Goal: Task Accomplishment & Management: Use online tool/utility

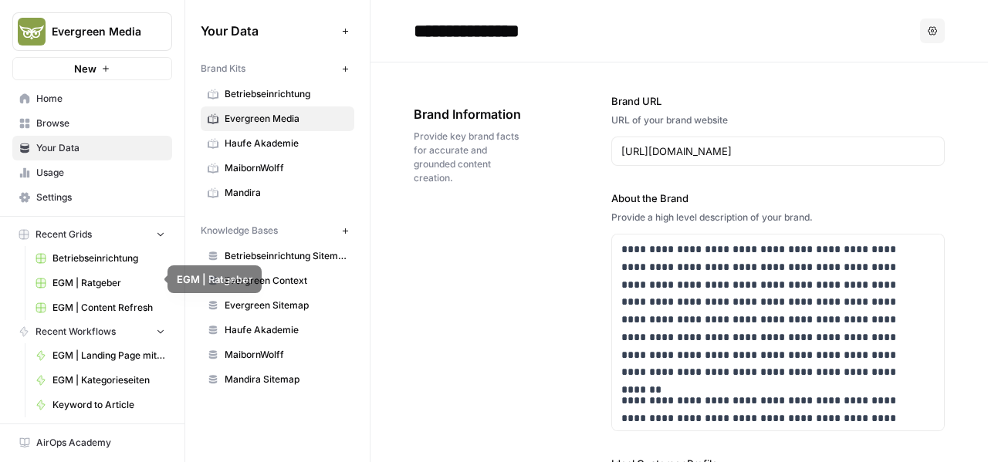
click at [94, 301] on span "EGM | Content Refresh" at bounding box center [109, 308] width 113 height 14
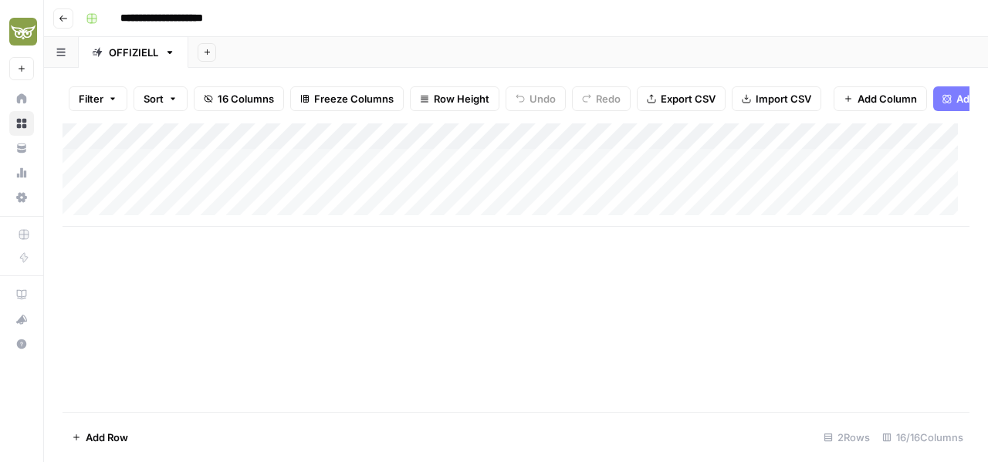
click at [784, 198] on div "Add Column" at bounding box center [516, 175] width 907 height 103
click at [563, 197] on div "Add Column" at bounding box center [516, 175] width 907 height 103
click at [561, 202] on textarea at bounding box center [658, 201] width 311 height 22
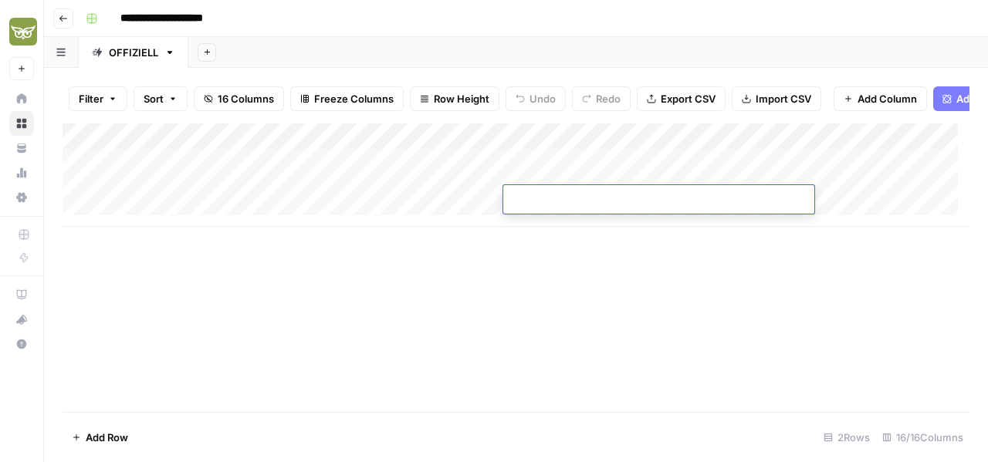
type textarea "**********"
click at [534, 280] on div "Add Column" at bounding box center [516, 268] width 907 height 289
click at [545, 171] on div "Add Column" at bounding box center [516, 175] width 907 height 103
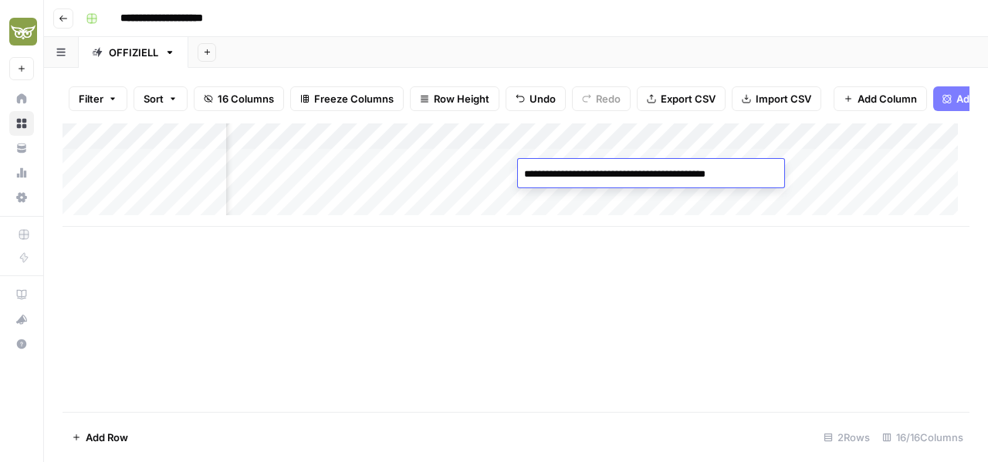
click at [545, 171] on textarea "**********" at bounding box center [646, 175] width 256 height 22
click at [567, 192] on div "Add Column" at bounding box center [516, 175] width 907 height 103
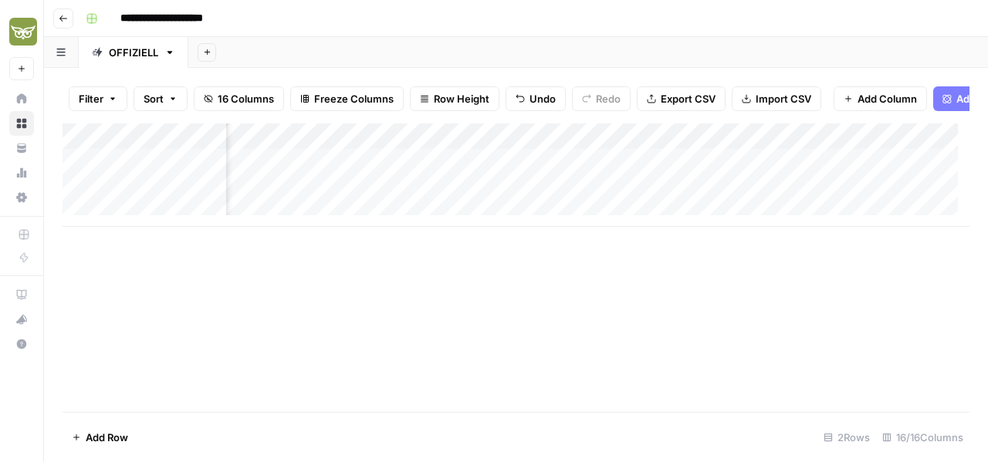
click at [598, 200] on div "Add Column" at bounding box center [516, 175] width 907 height 103
click at [598, 200] on textarea at bounding box center [641, 201] width 247 height 22
type textarea "**********"
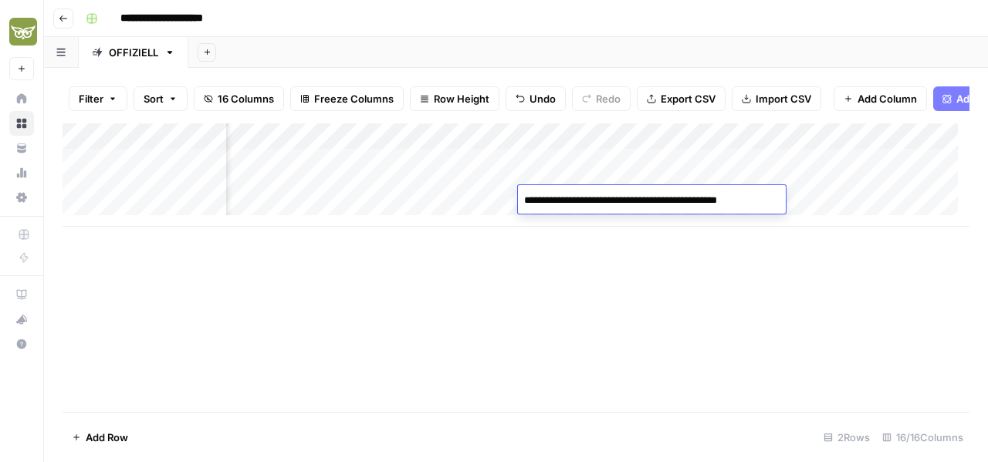
click at [598, 288] on div "Add Column" at bounding box center [516, 268] width 907 height 289
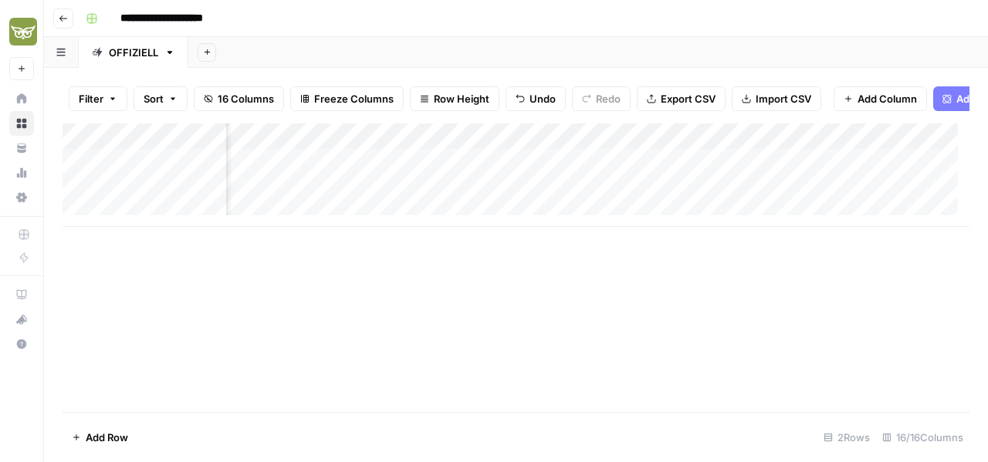
scroll to position [0, 1532]
click at [673, 151] on div "Add Column" at bounding box center [516, 175] width 907 height 103
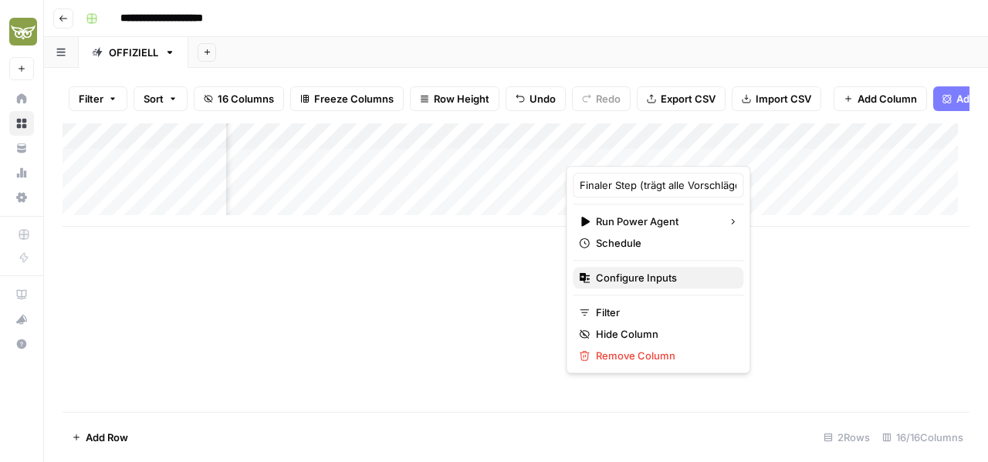
click at [661, 273] on span "Configure Inputs" at bounding box center [663, 277] width 135 height 15
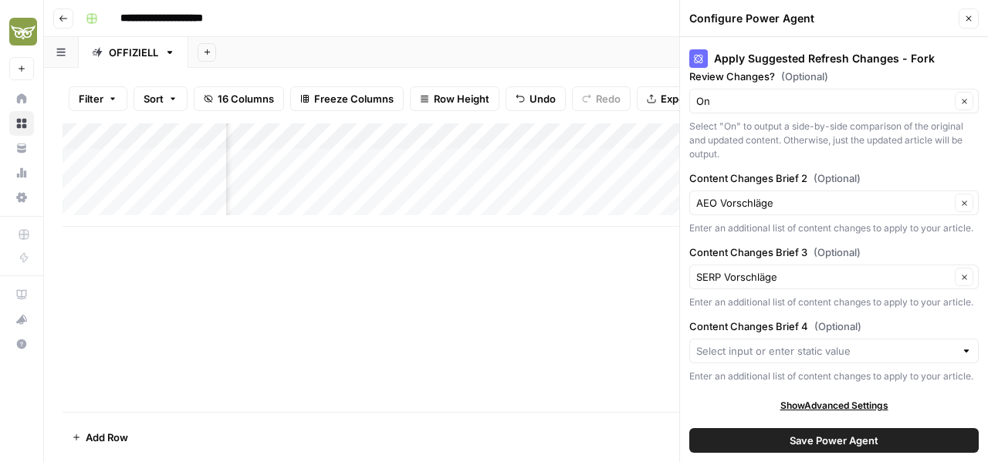
scroll to position [485, 0]
click at [800, 344] on input "Content Changes Brief 4 (Optional)" at bounding box center [825, 351] width 259 height 15
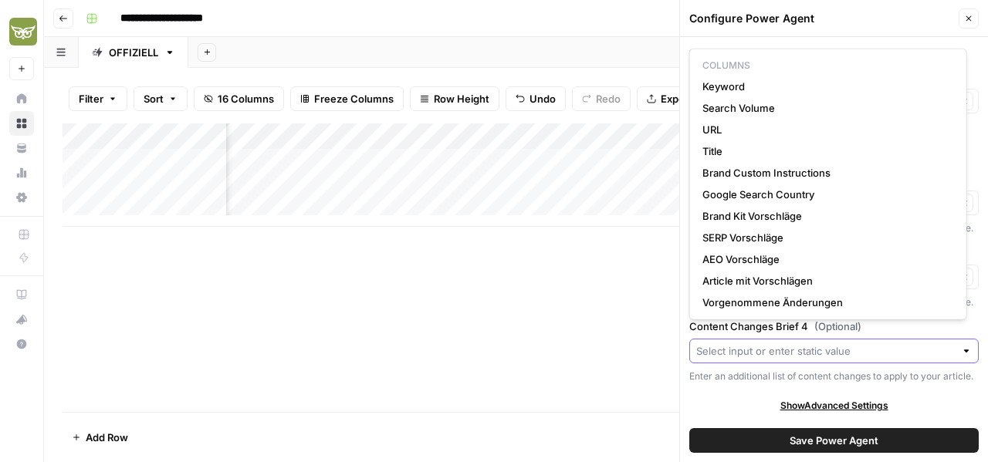
click at [800, 344] on input "Content Changes Brief 4 (Optional)" at bounding box center [825, 351] width 259 height 15
click at [747, 370] on div "Enter an additional list of content changes to apply to your article." at bounding box center [834, 377] width 290 height 14
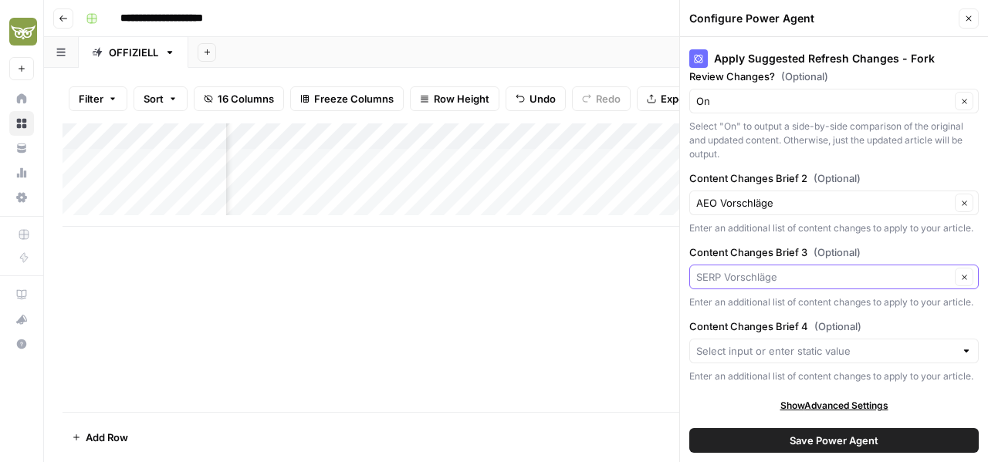
click at [794, 269] on input "Content Changes Brief 3 (Optional)" at bounding box center [823, 276] width 254 height 15
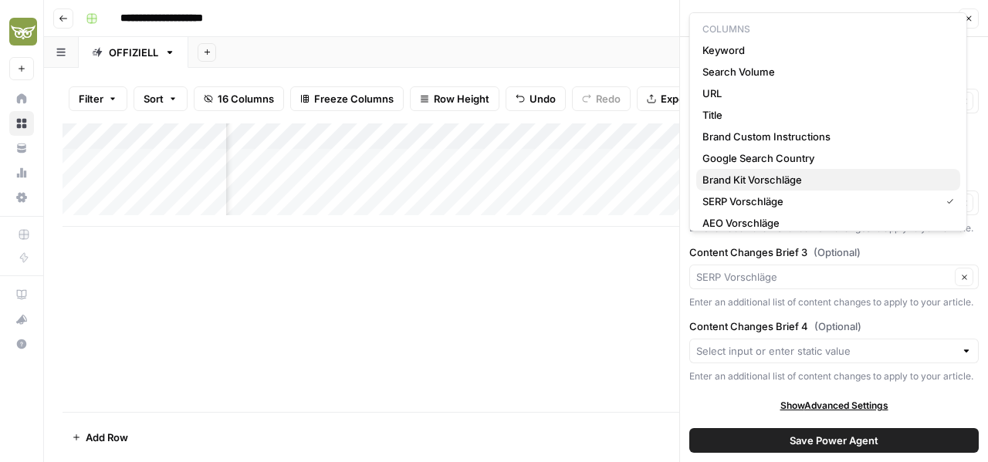
scroll to position [51, 0]
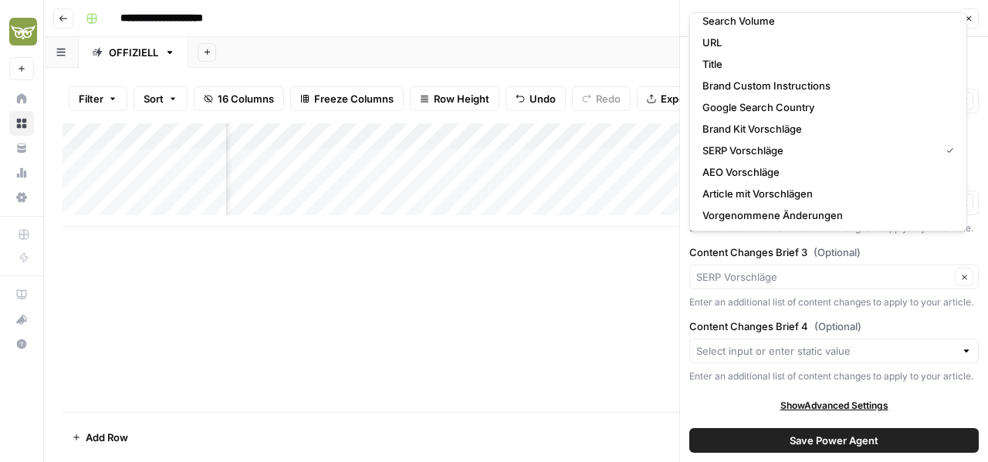
type input "SERP Vorschläge"
click at [793, 372] on div "Enter an additional list of content changes to apply to your article." at bounding box center [834, 377] width 290 height 14
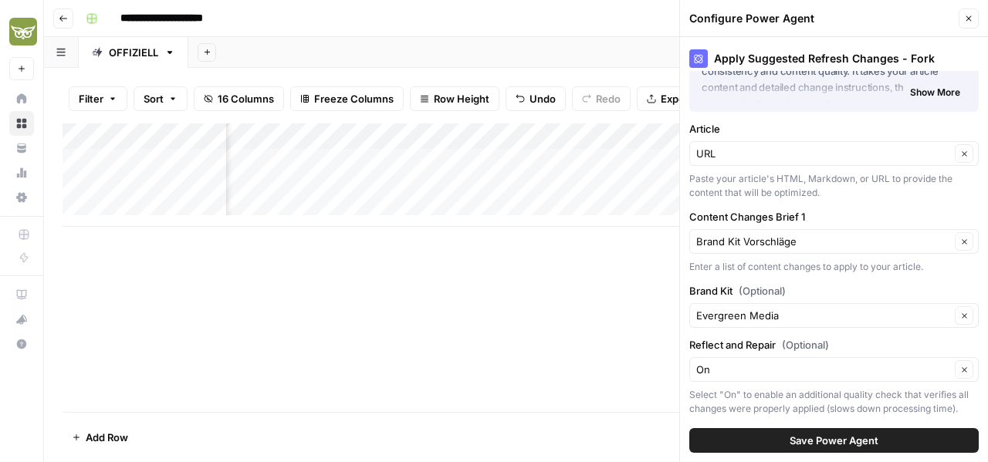
scroll to position [154, 0]
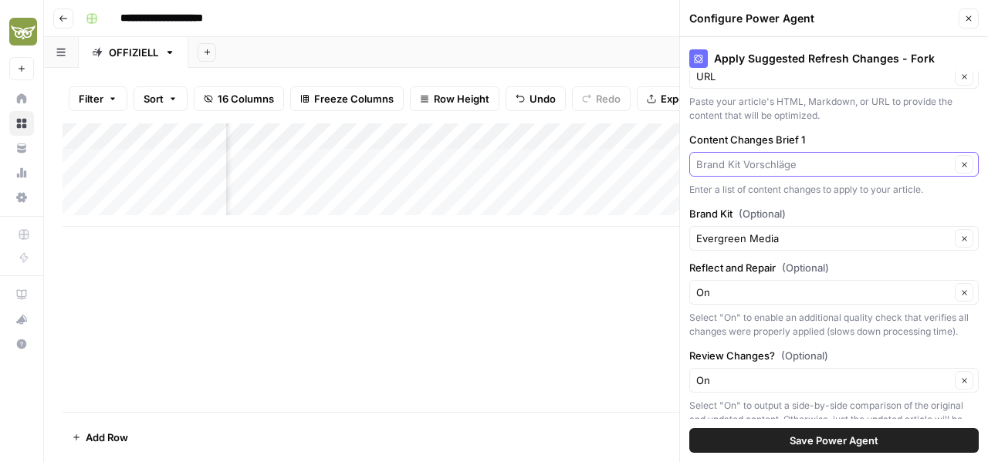
click at [902, 166] on input "Content Changes Brief 1" at bounding box center [823, 164] width 254 height 15
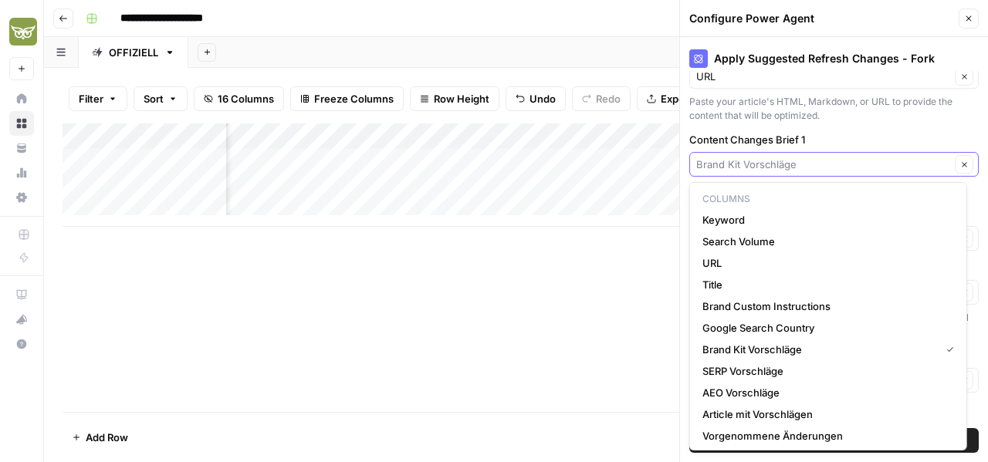
click at [902, 166] on input "Content Changes Brief 1" at bounding box center [823, 164] width 254 height 15
type input "Brand Kit Vorschläge"
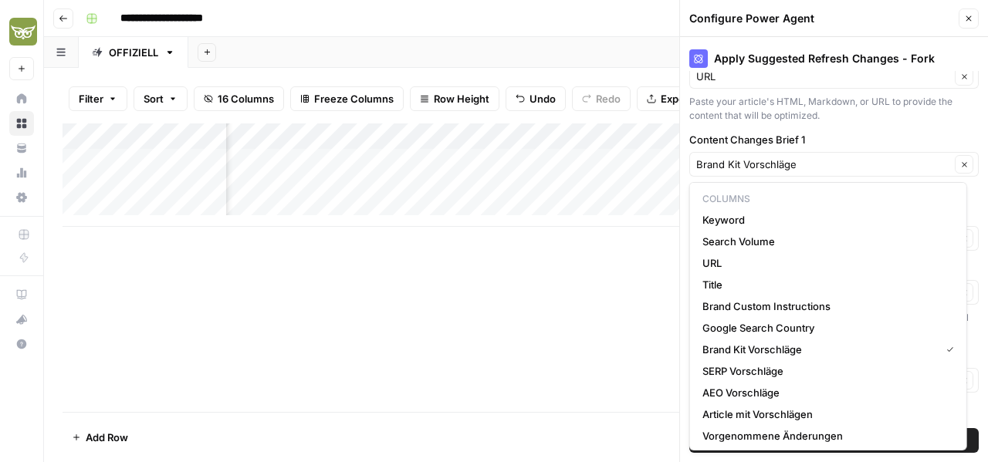
click at [857, 134] on label "Content Changes Brief 1" at bounding box center [834, 139] width 290 height 15
click at [857, 157] on input "Brand Kit Vorschläge" at bounding box center [823, 164] width 254 height 15
type input "Brand Kit Vorschläge"
click at [855, 137] on label "Content Changes Brief 1" at bounding box center [834, 139] width 290 height 15
click at [855, 157] on input "Brand Kit Vorschläge" at bounding box center [823, 164] width 254 height 15
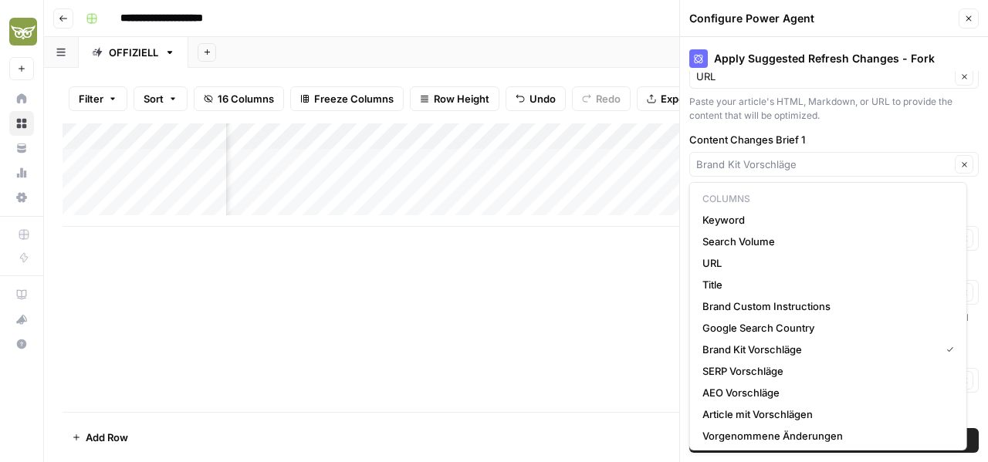
type input "Brand Kit Vorschläge"
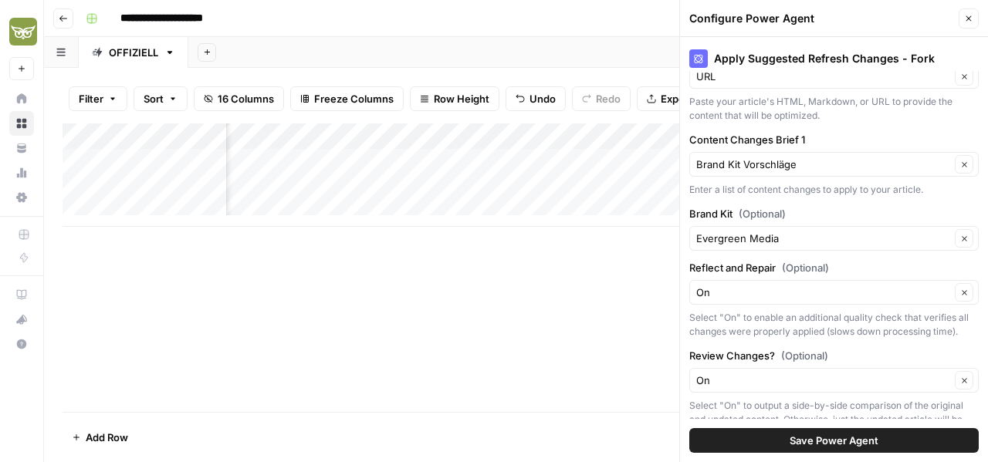
click at [970, 278] on div "Apply Suggested Refresh Changes - Fork About this Power Agent This agent helps …" at bounding box center [834, 249] width 308 height 425
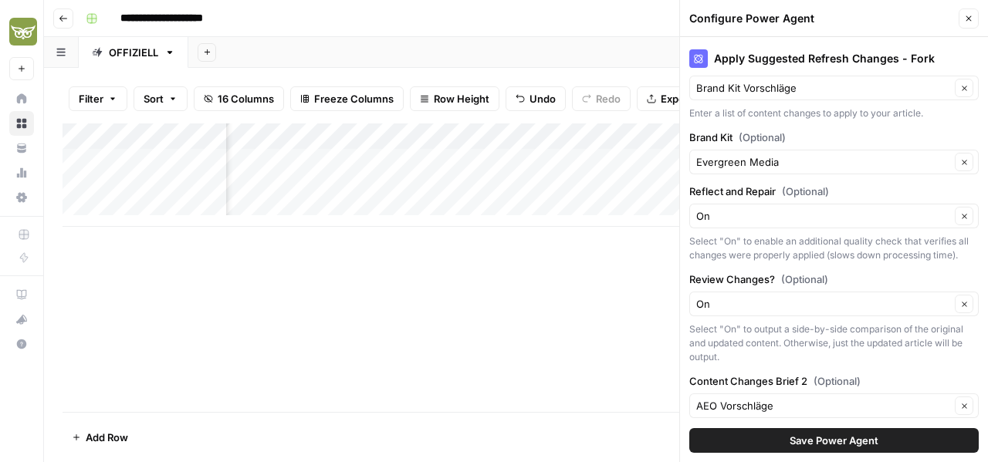
scroll to position [232, 0]
click at [533, 330] on div "Add Column" at bounding box center [516, 268] width 907 height 289
click at [971, 23] on button "Close" at bounding box center [969, 18] width 20 height 20
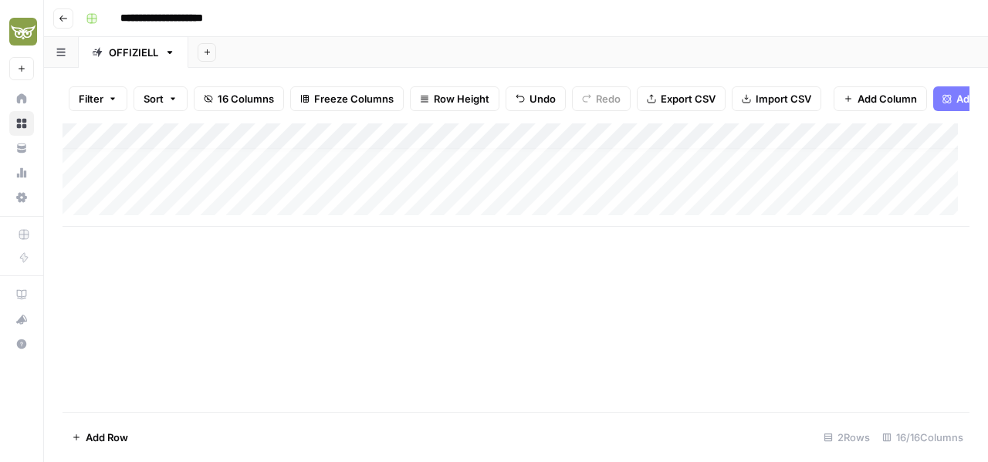
scroll to position [12, 0]
click at [613, 185] on div "Add Column" at bounding box center [516, 175] width 907 height 103
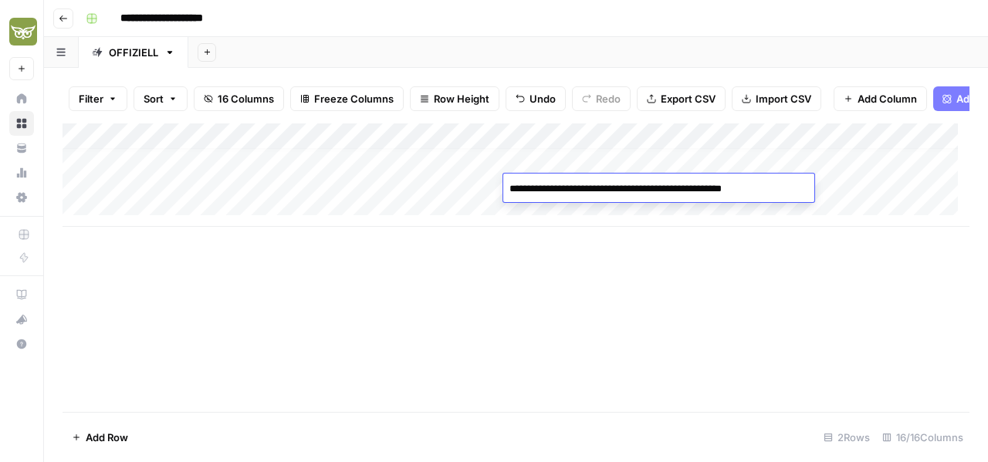
type textarea "**********"
click at [871, 183] on div "Add Column" at bounding box center [516, 175] width 907 height 103
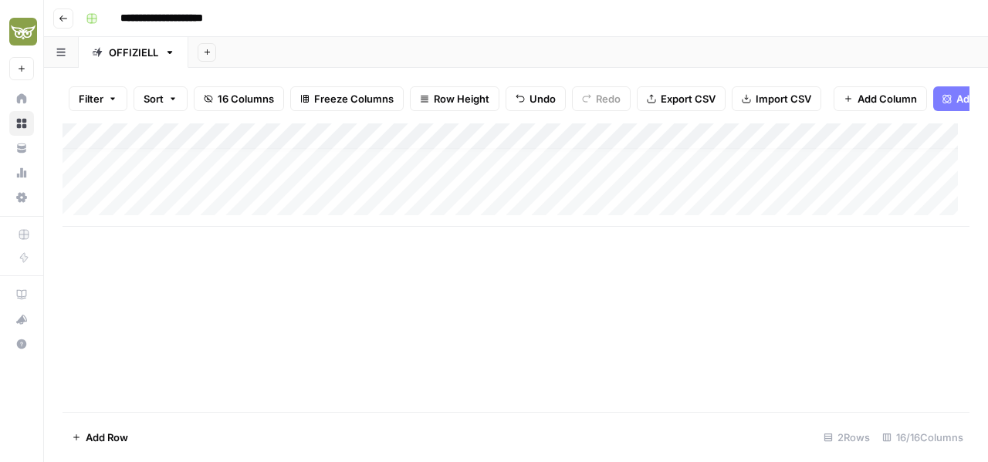
click at [660, 313] on div "Add Column" at bounding box center [516, 268] width 907 height 289
click at [529, 189] on div "Add Column" at bounding box center [516, 175] width 907 height 103
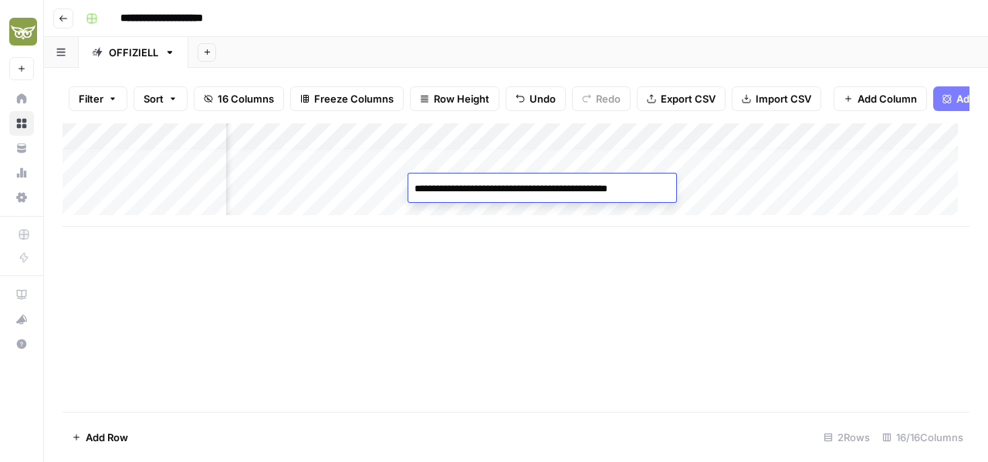
click at [529, 189] on textarea "**********" at bounding box center [539, 189] width 262 height 22
type textarea "**********"
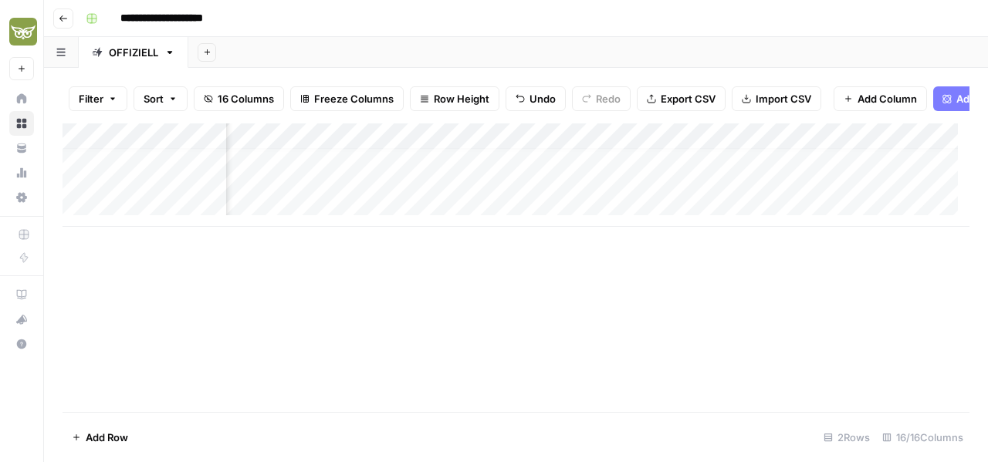
scroll to position [12, 0]
click at [138, 181] on div "Add Column" at bounding box center [516, 175] width 907 height 103
click at [138, 181] on textarea at bounding box center [209, 189] width 247 height 22
type textarea "**********"
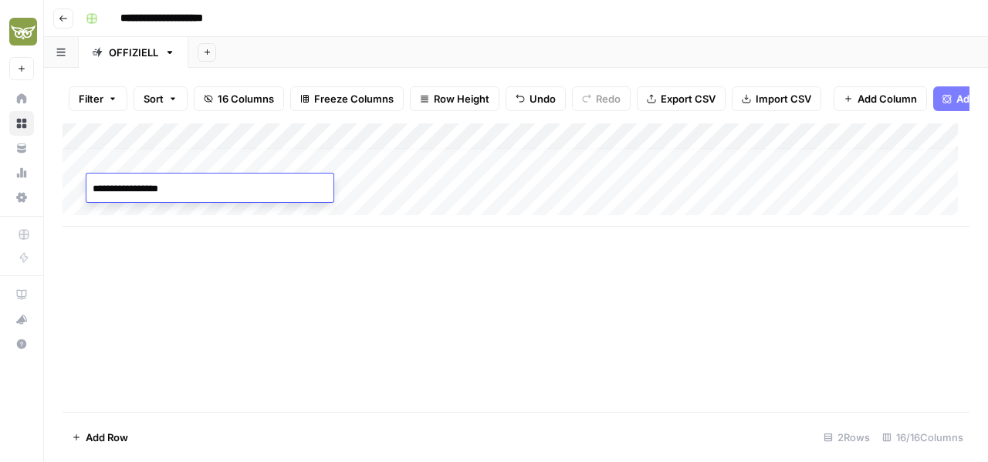
click at [490, 342] on div "Add Column" at bounding box center [516, 268] width 907 height 289
click at [523, 186] on div "Add Column" at bounding box center [516, 175] width 907 height 103
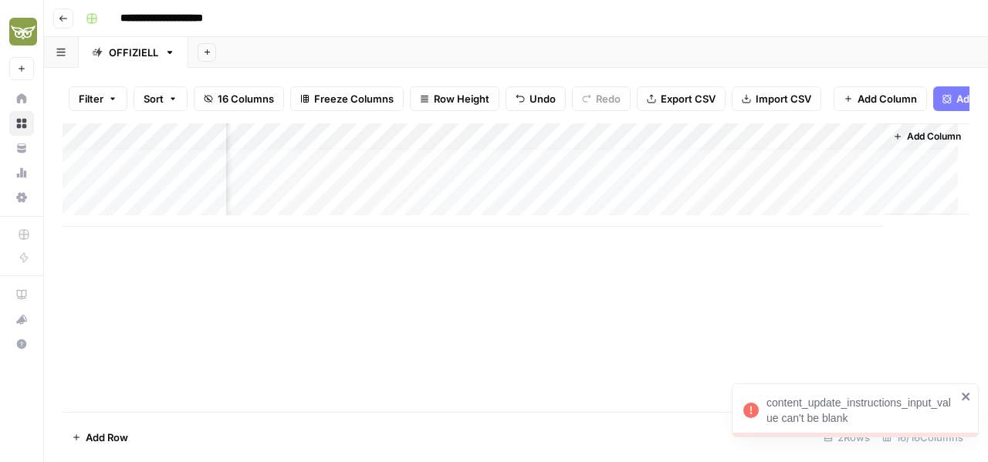
click at [965, 397] on icon "close" at bounding box center [966, 397] width 8 height 8
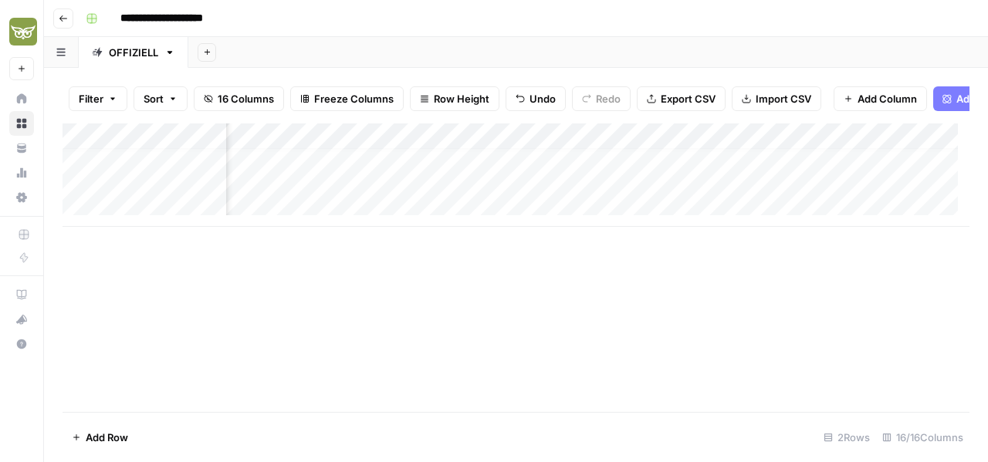
scroll to position [12, 503]
click at [550, 151] on div "Add Column" at bounding box center [516, 175] width 907 height 103
click at [710, 320] on div "Add Column" at bounding box center [516, 268] width 907 height 289
click at [619, 283] on div "Add Column" at bounding box center [516, 268] width 907 height 289
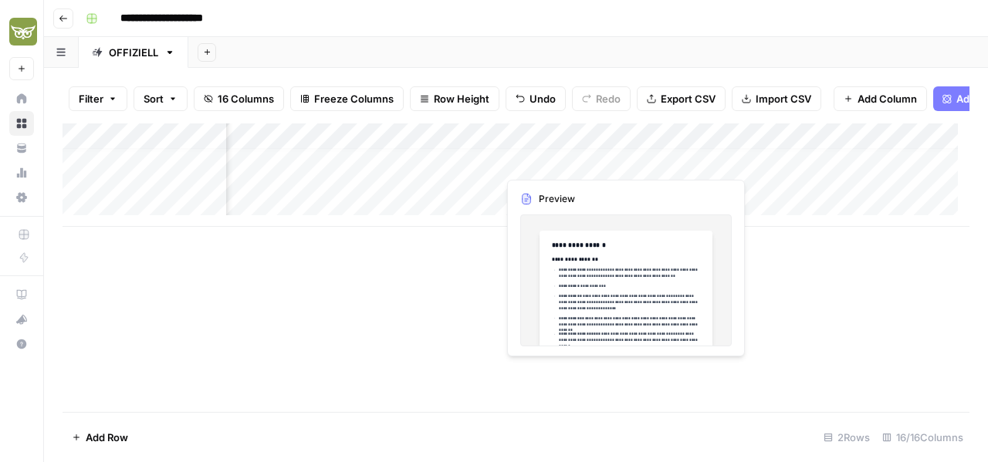
click at [556, 168] on div "Add Column" at bounding box center [516, 175] width 907 height 103
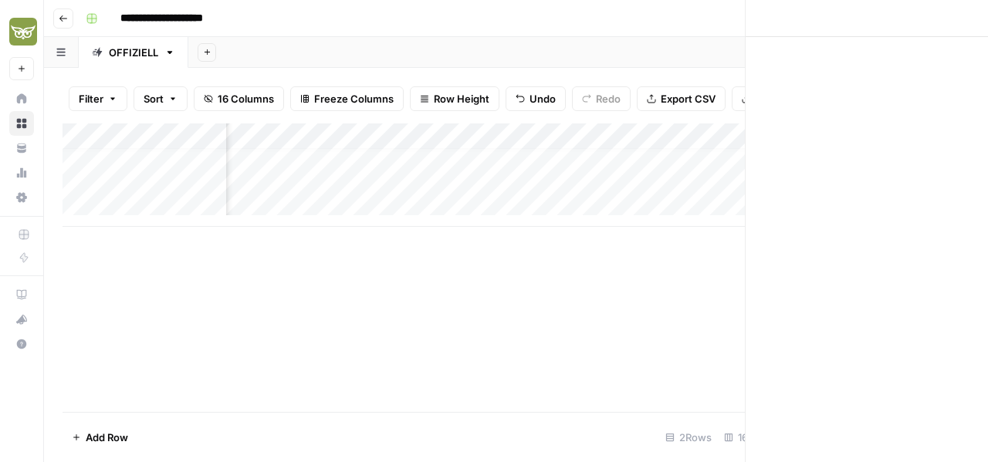
click at [556, 168] on div at bounding box center [567, 161] width 141 height 29
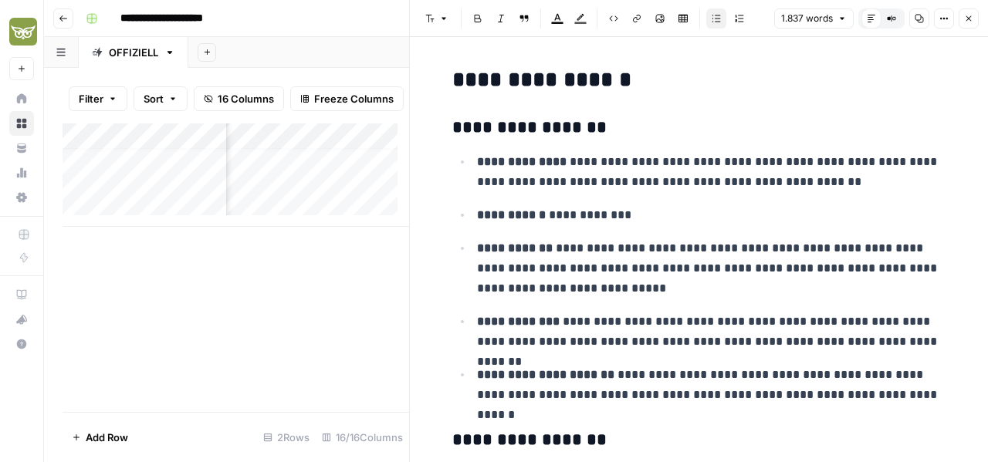
click at [969, 20] on icon "button" at bounding box center [968, 18] width 9 height 9
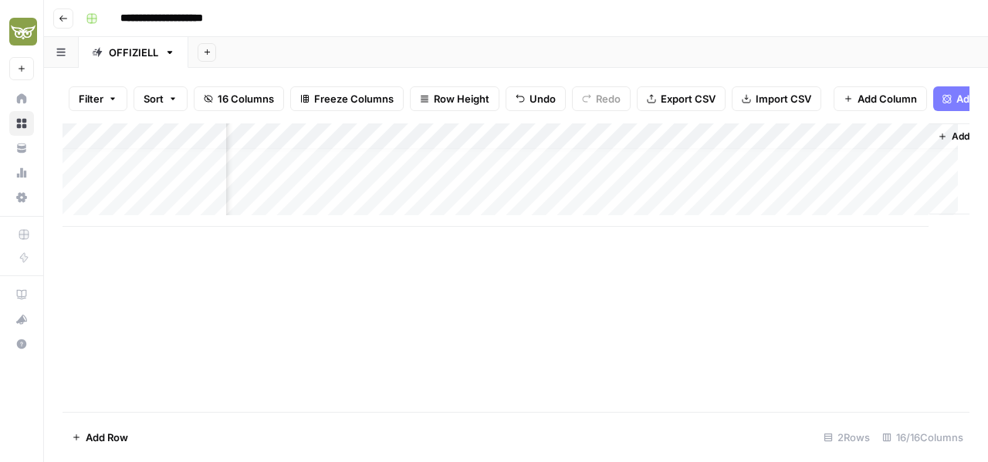
scroll to position [12, 1644]
click at [517, 189] on div "Add Column" at bounding box center [516, 175] width 907 height 103
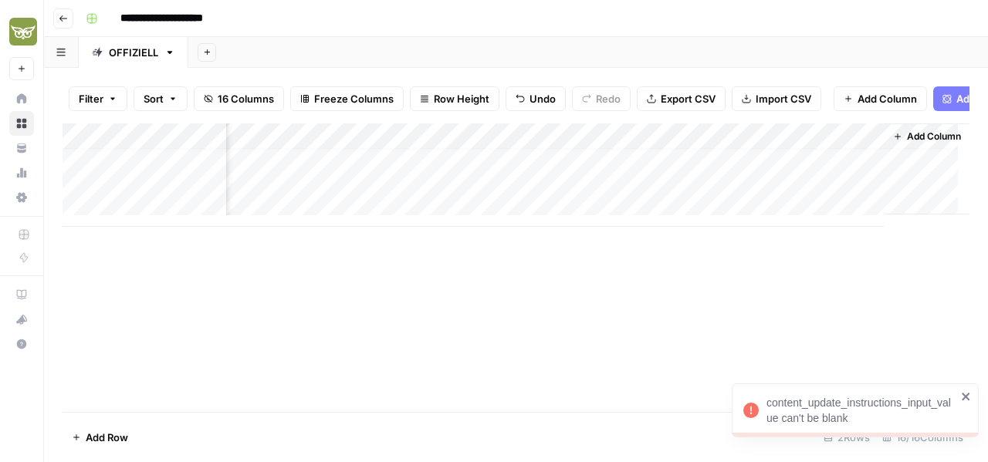
click at [967, 398] on icon "close" at bounding box center [966, 397] width 8 height 8
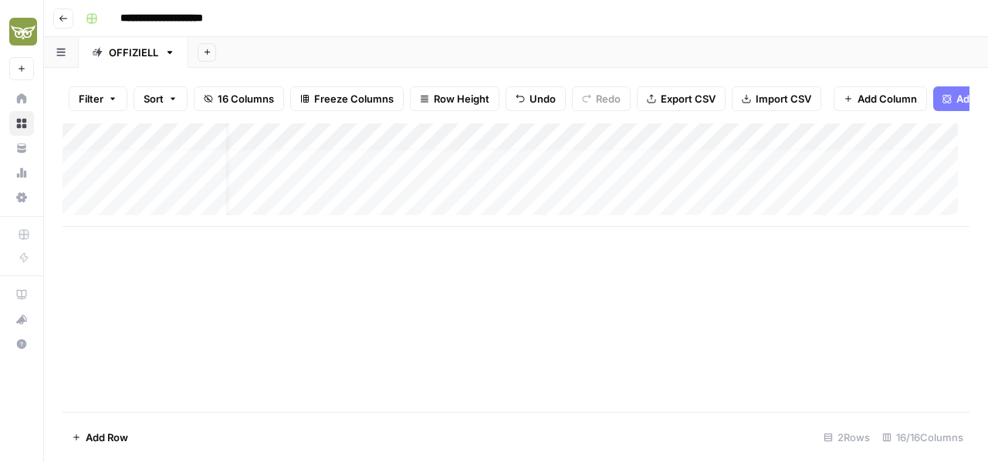
scroll to position [12, 0]
click at [298, 186] on div "Add Column" at bounding box center [516, 175] width 907 height 103
click at [642, 188] on div "Add Column" at bounding box center [516, 175] width 907 height 103
click at [776, 259] on div "Add Column" at bounding box center [516, 268] width 907 height 289
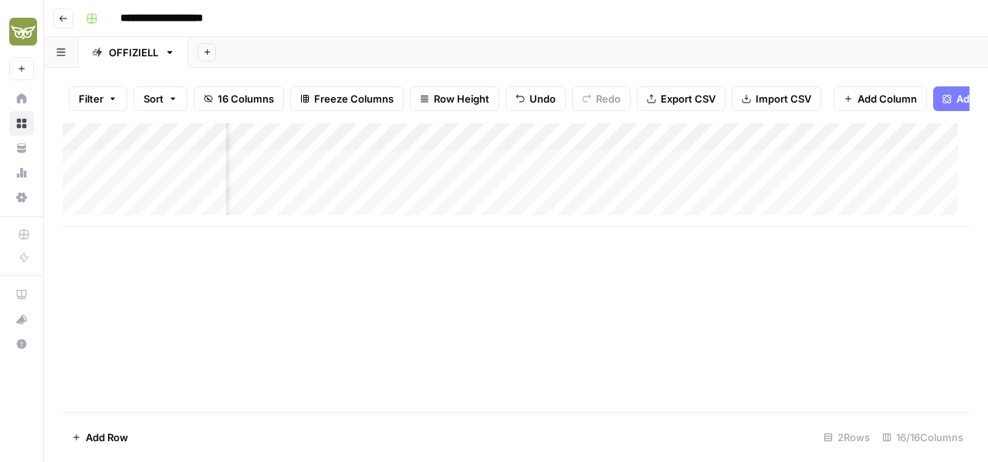
click at [675, 149] on div "Add Column" at bounding box center [516, 175] width 907 height 103
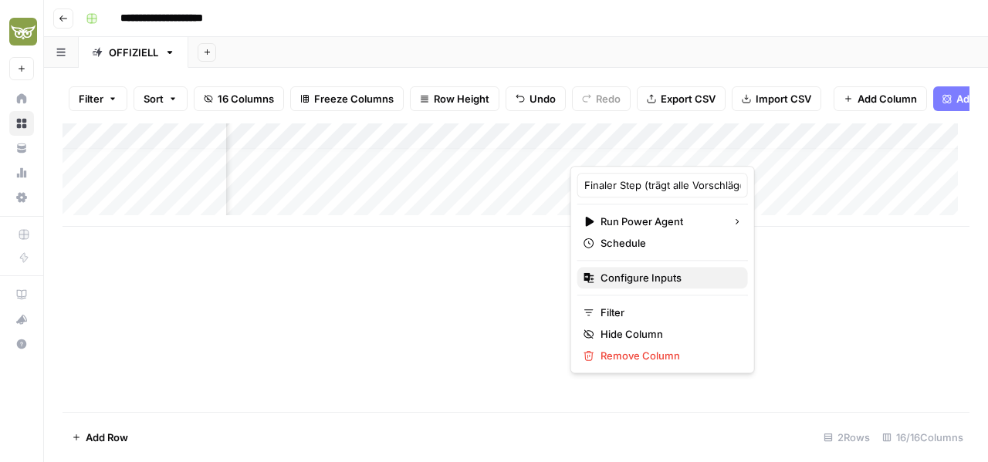
click at [662, 271] on span "Configure Inputs" at bounding box center [668, 277] width 135 height 15
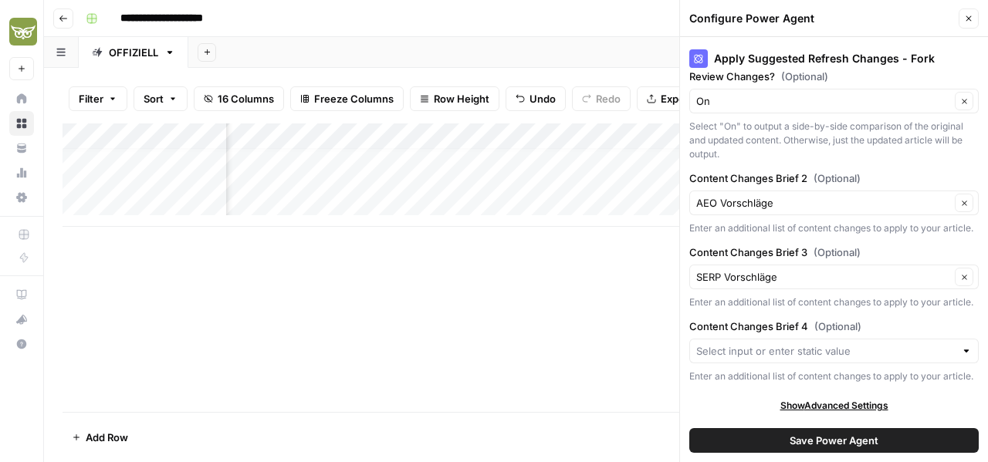
scroll to position [485, 0]
click at [866, 344] on input "Content Changes Brief 4 (Optional)" at bounding box center [825, 351] width 259 height 15
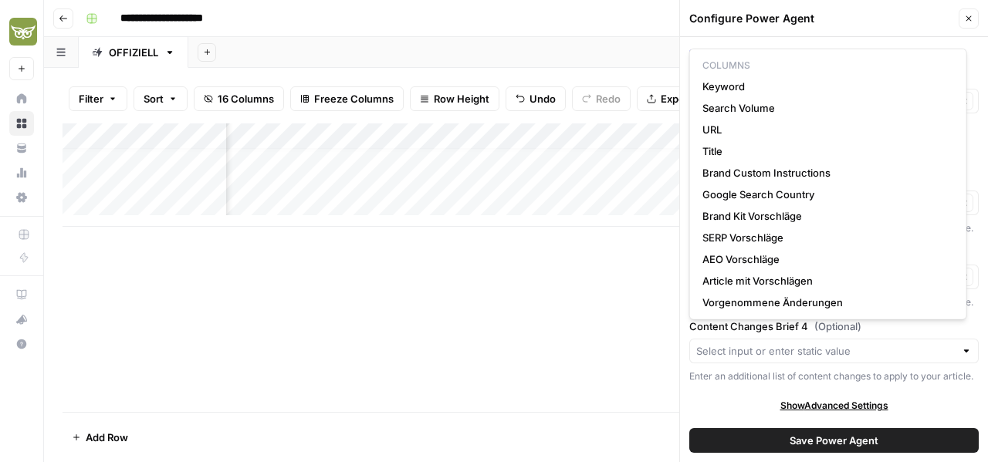
click at [605, 317] on div "Add Column" at bounding box center [516, 268] width 907 height 289
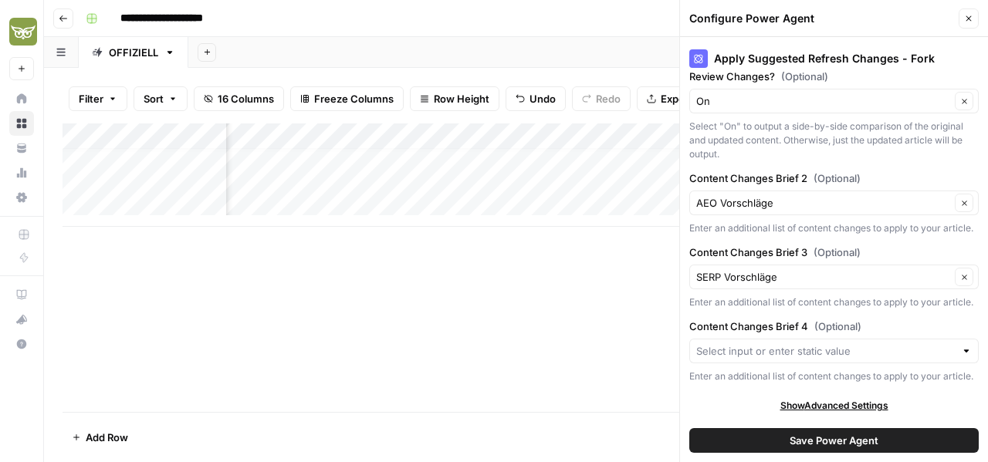
click at [971, 26] on button "Close" at bounding box center [969, 18] width 20 height 20
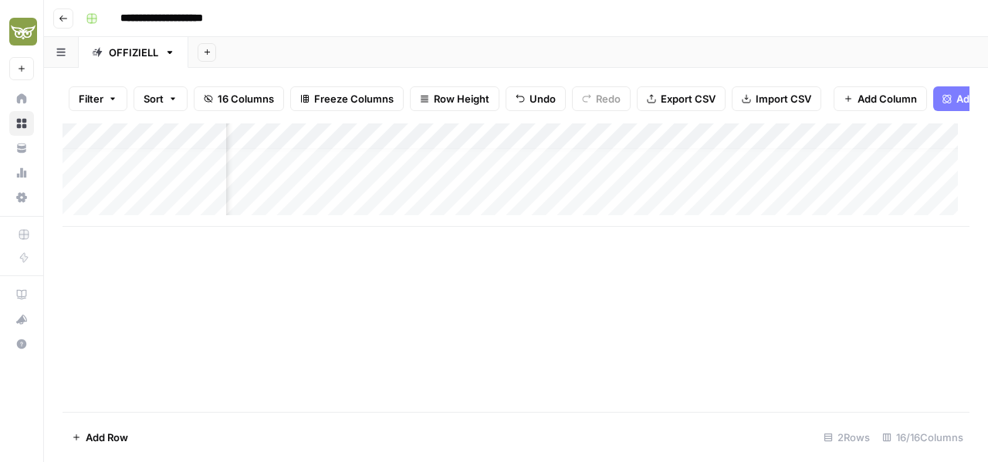
scroll to position [12, 771]
click at [564, 187] on div "Add Column" at bounding box center [516, 175] width 907 height 103
click at [597, 188] on div "Add Column" at bounding box center [516, 175] width 907 height 103
click at [870, 188] on div "Add Column" at bounding box center [516, 175] width 907 height 103
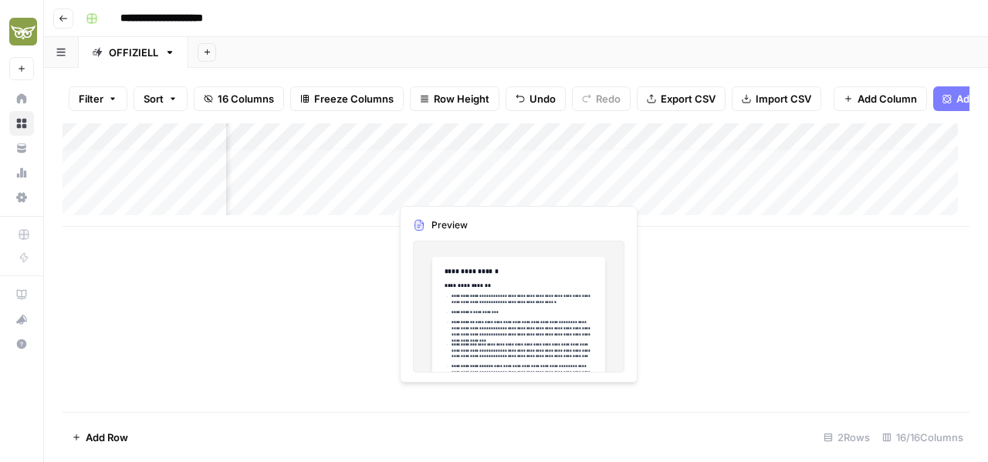
click at [434, 190] on div "Add Column" at bounding box center [516, 175] width 907 height 103
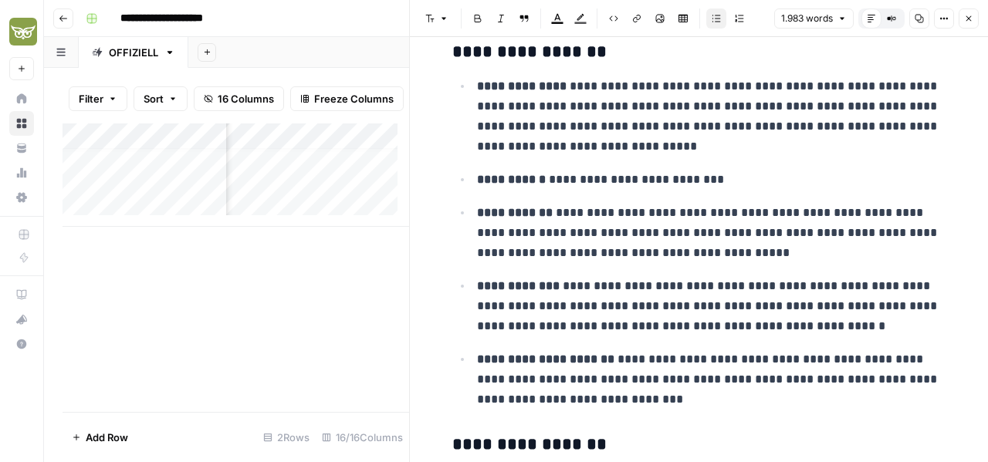
scroll to position [1158, 0]
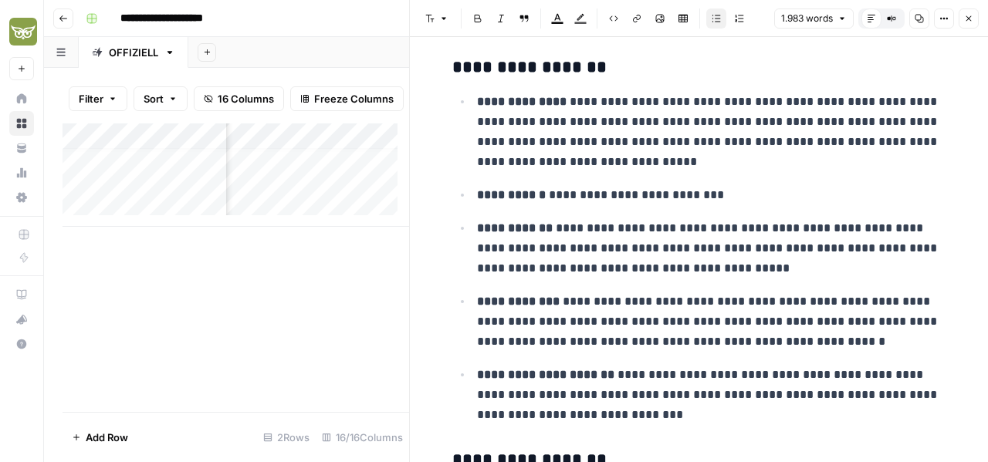
click at [974, 20] on button "Close" at bounding box center [969, 18] width 20 height 20
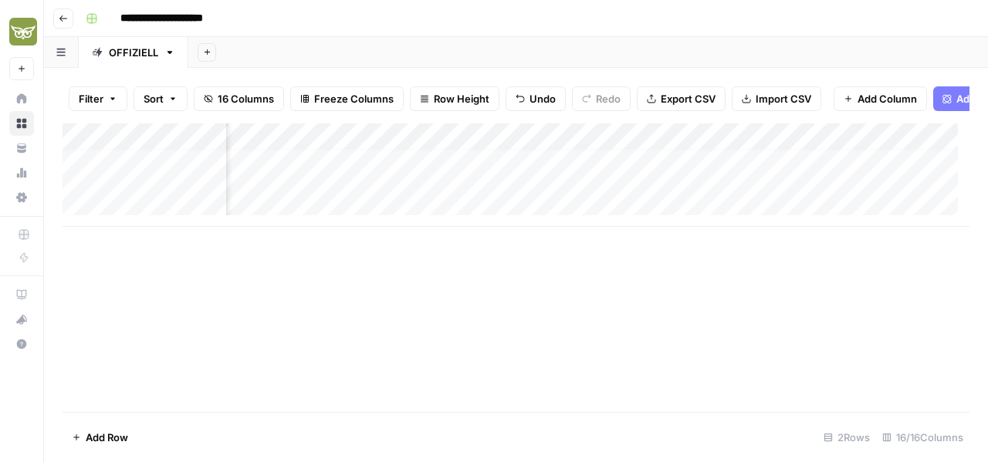
click at [593, 191] on div "Add Column" at bounding box center [516, 175] width 907 height 103
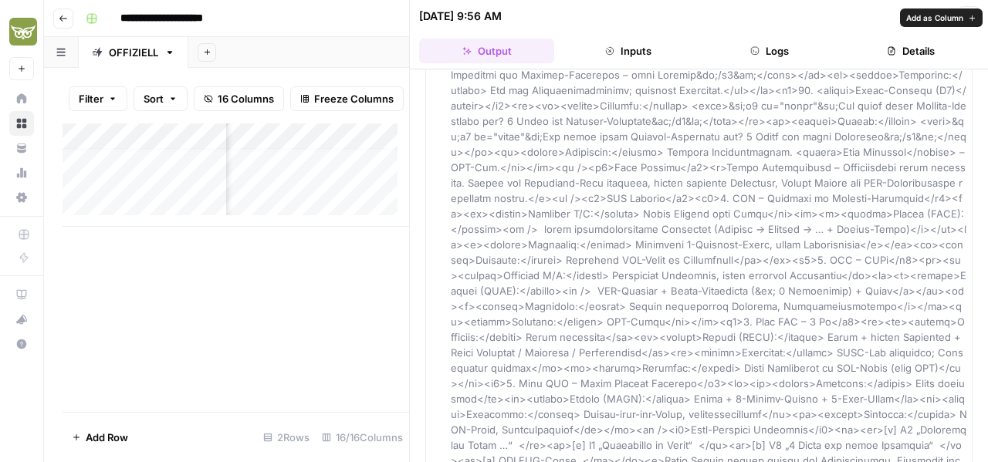
scroll to position [958, 0]
click at [963, 15] on button "Close" at bounding box center [969, 16] width 20 height 20
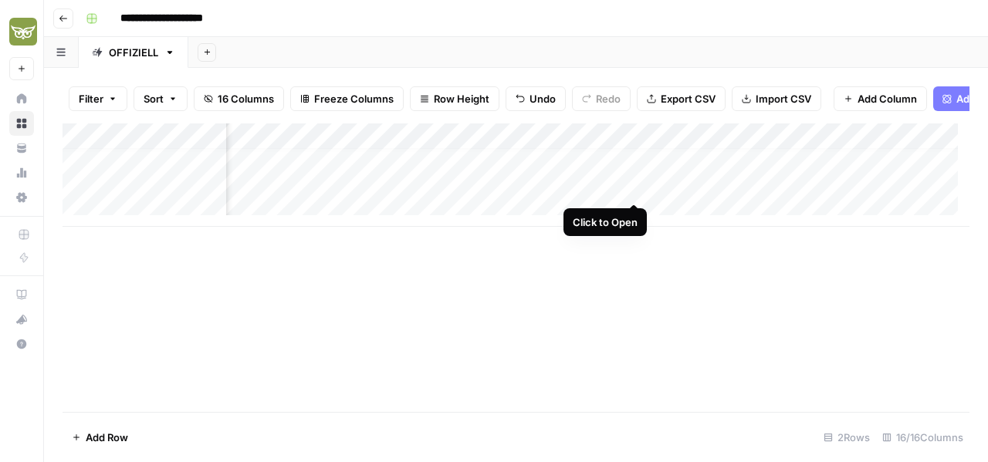
click at [632, 188] on div "Add Column" at bounding box center [516, 175] width 907 height 103
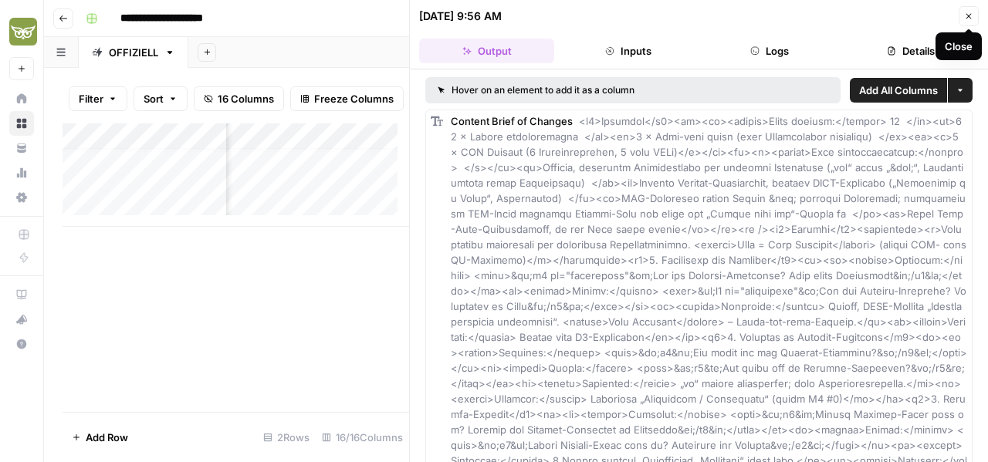
click at [964, 18] on icon "button" at bounding box center [968, 16] width 9 height 9
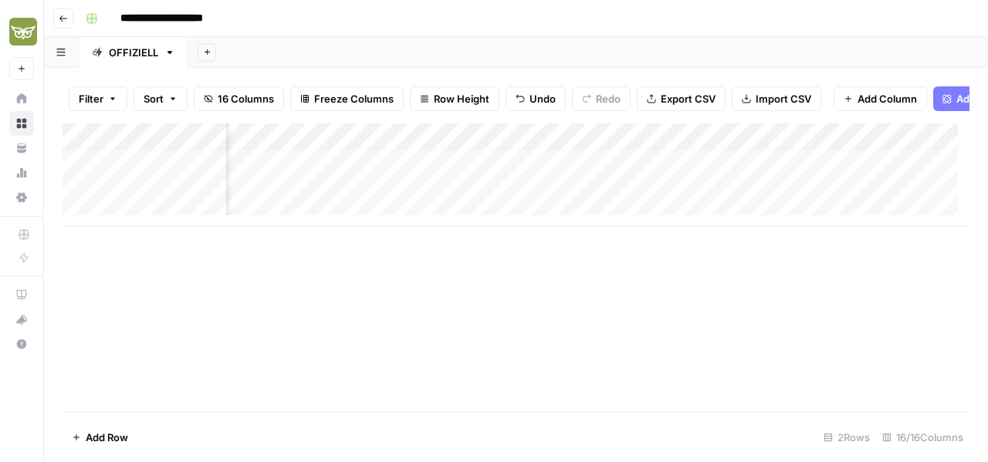
scroll to position [12, 1229]
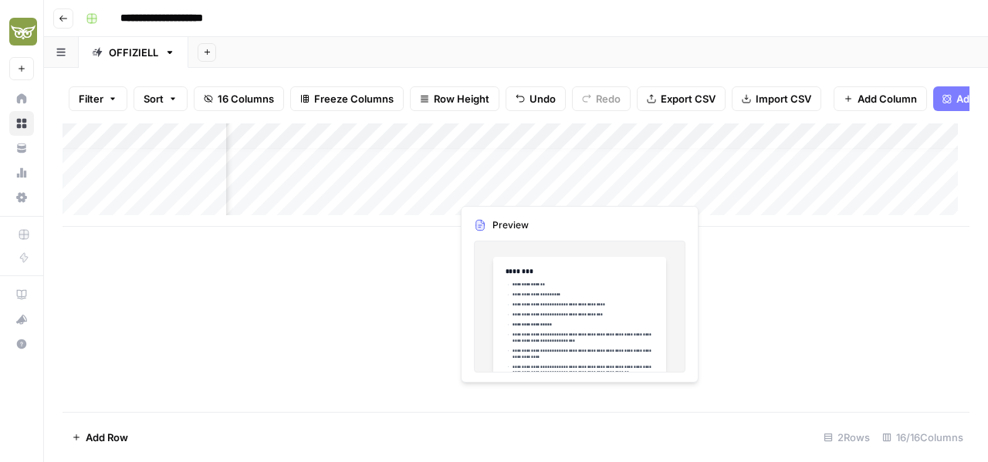
click at [500, 189] on div "Add Column" at bounding box center [516, 175] width 907 height 103
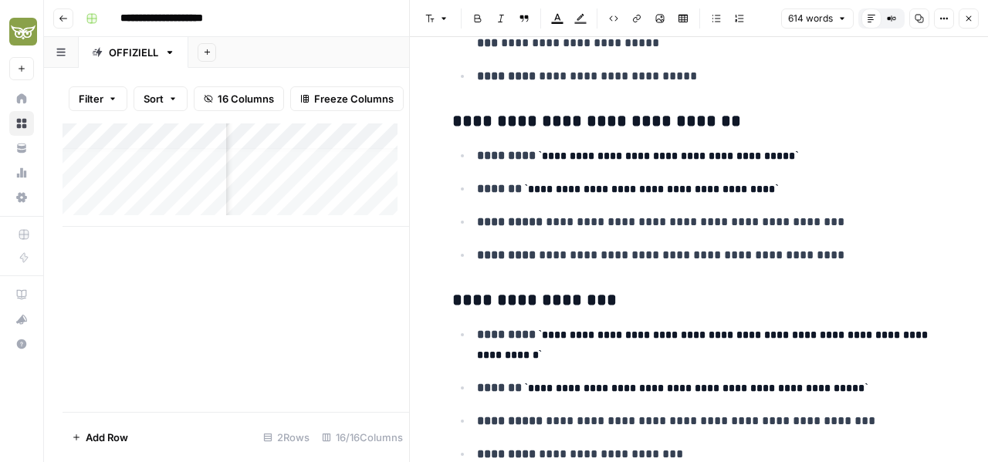
scroll to position [849, 0]
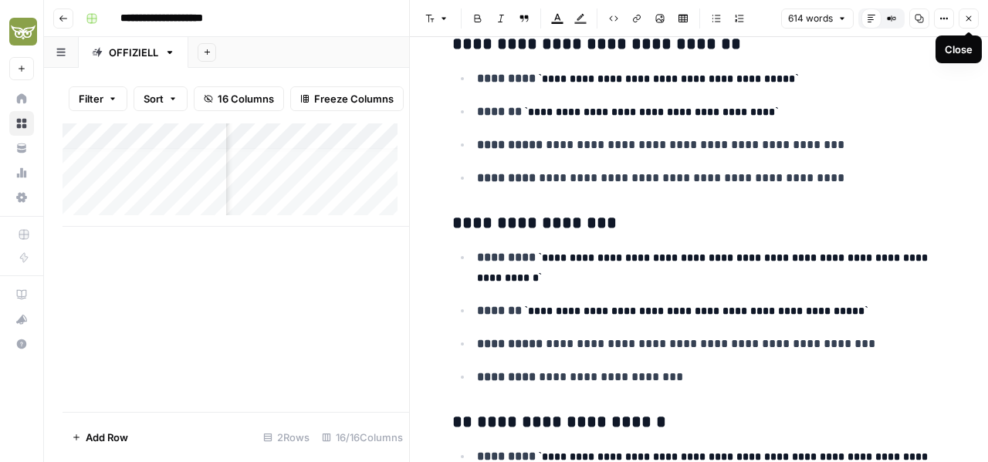
click at [969, 15] on icon "button" at bounding box center [968, 18] width 9 height 9
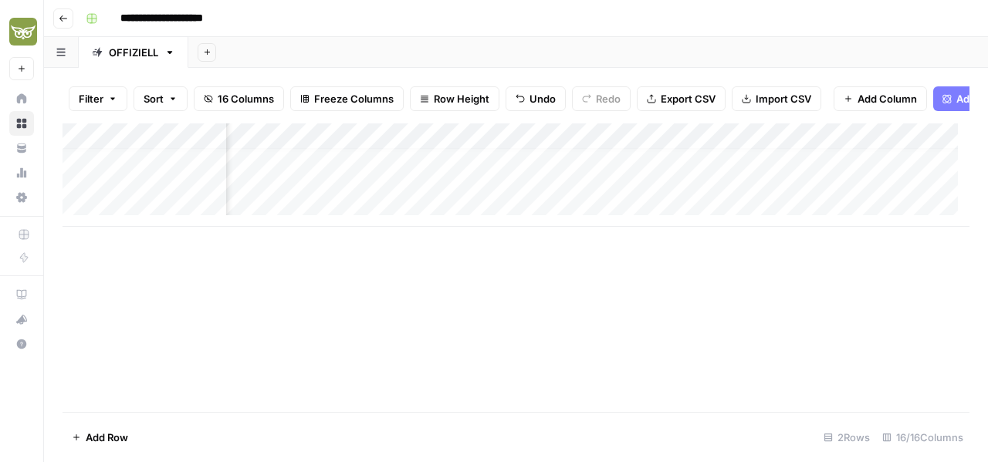
scroll to position [12, 1427]
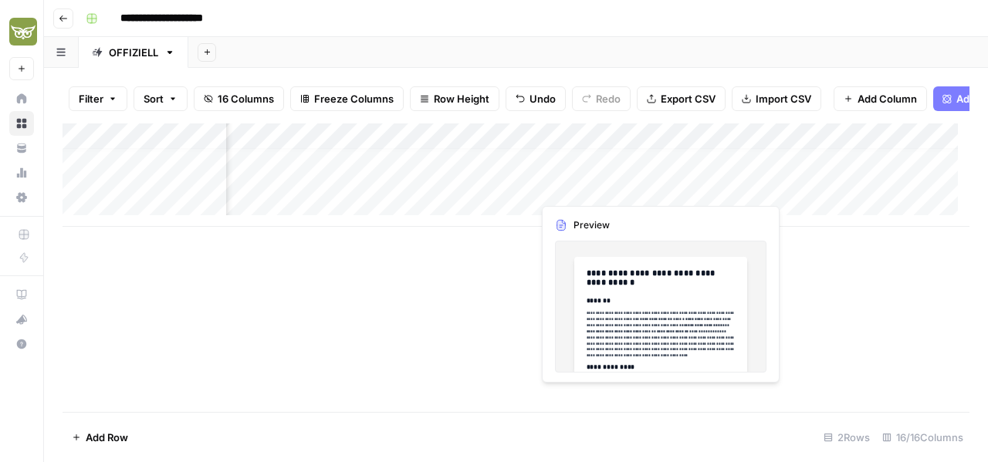
click at [589, 188] on div "Add Column" at bounding box center [516, 175] width 907 height 103
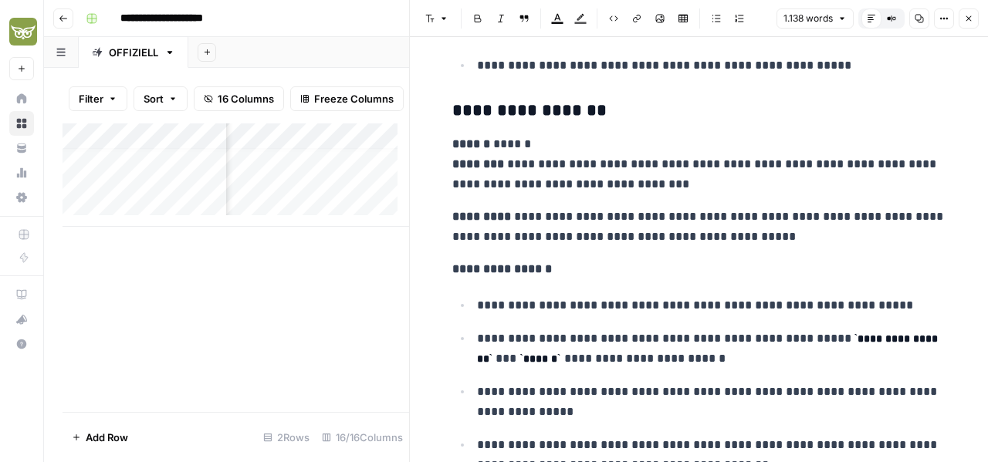
scroll to position [4247, 0]
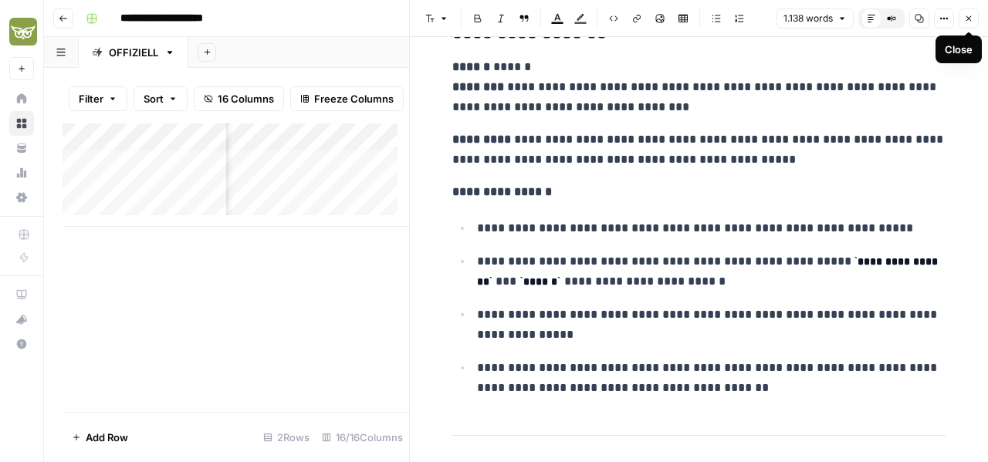
click at [968, 17] on icon "button" at bounding box center [969, 18] width 5 height 5
